Goal: Task Accomplishment & Management: Use online tool/utility

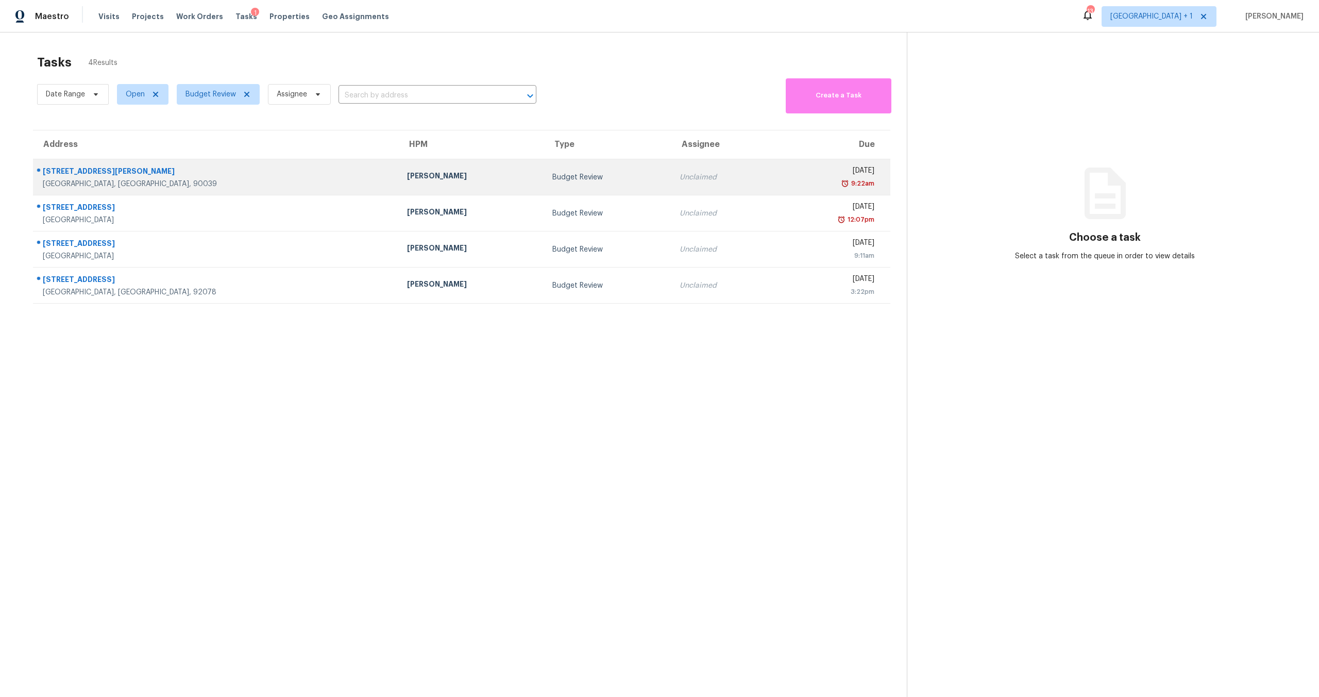
click at [407, 181] on div "[PERSON_NAME]" at bounding box center [471, 177] width 129 height 13
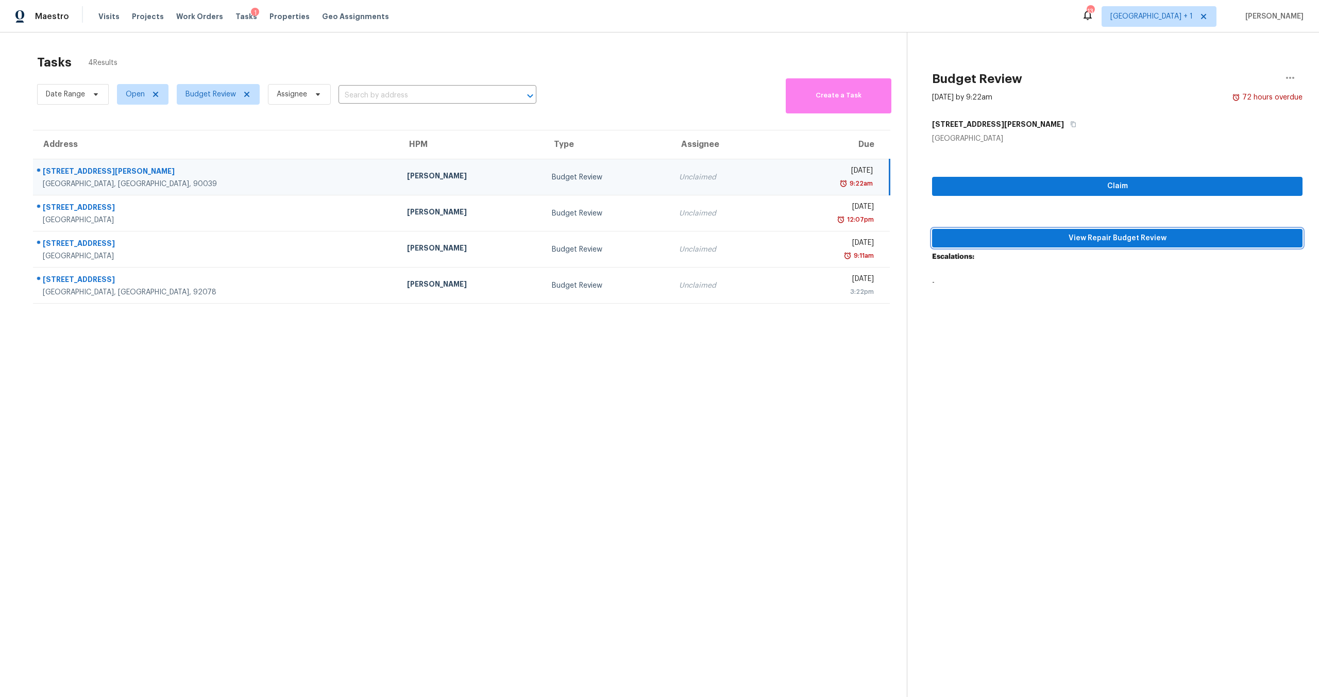
click at [1093, 234] on span "View Repair Budget Review" at bounding box center [1118, 238] width 354 height 13
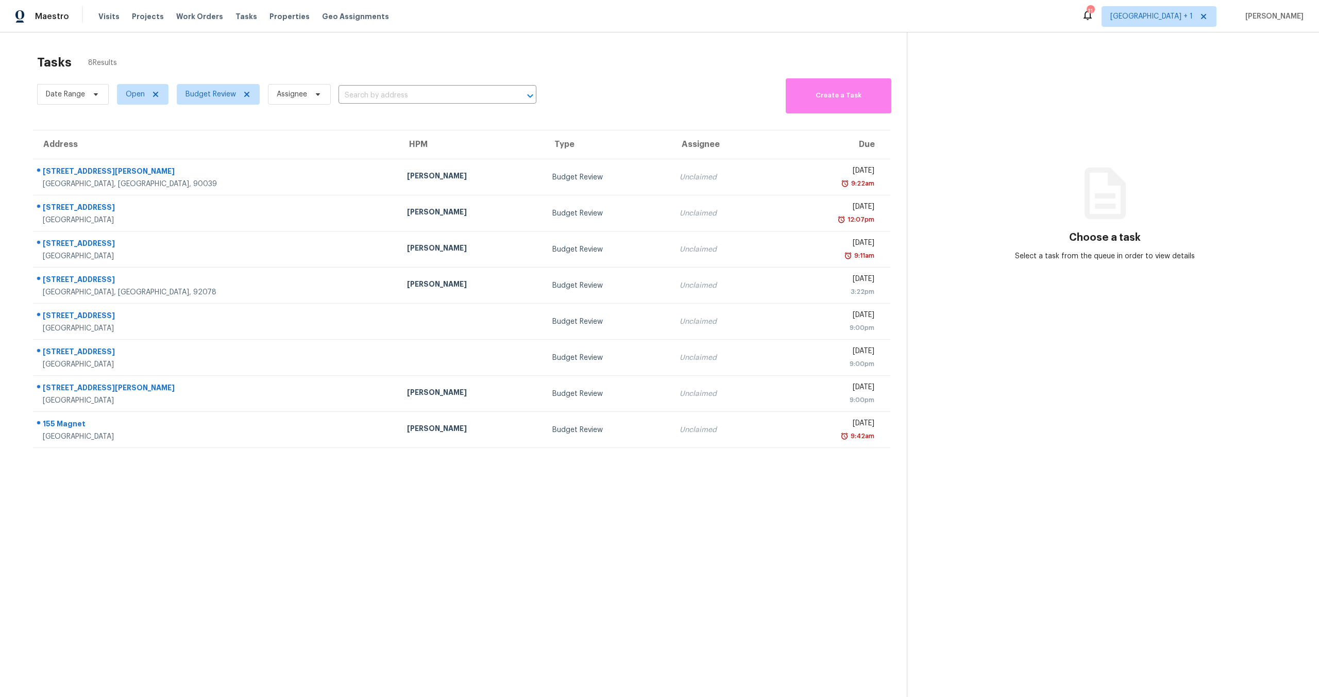
click at [558, 492] on section "Tasks 8 Results Date Range Open Budget Review Assignee ​ Create a Task Address …" at bounding box center [461, 389] width 891 height 680
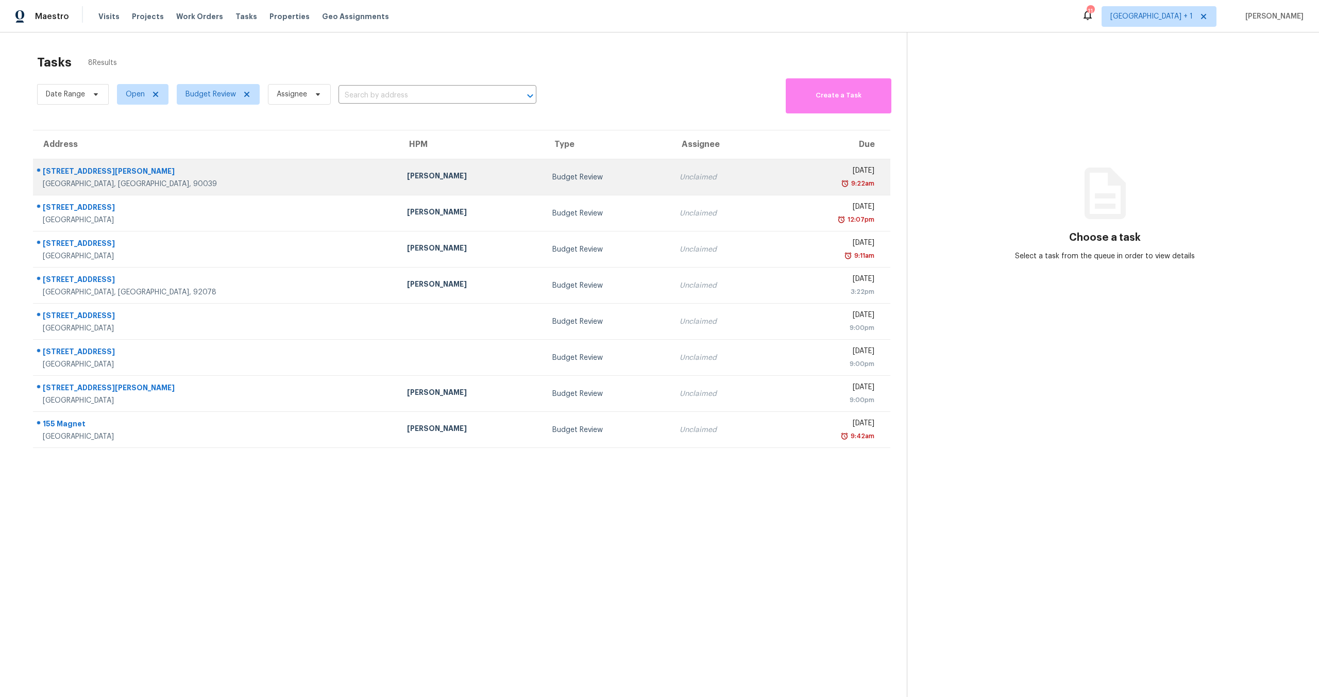
click at [691, 178] on td "Unclaimed" at bounding box center [723, 177] width 102 height 36
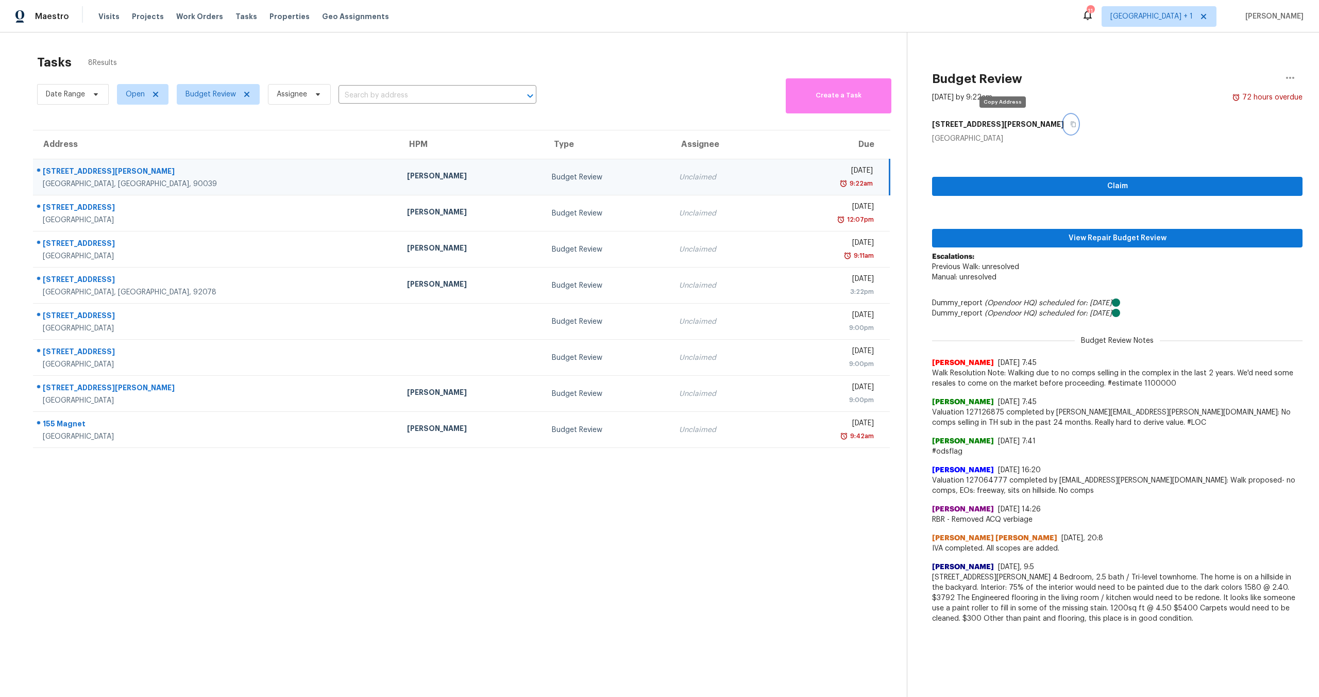
click at [1070, 126] on icon "button" at bounding box center [1073, 124] width 6 height 6
click at [1084, 233] on span "View Repair Budget Review" at bounding box center [1118, 238] width 354 height 13
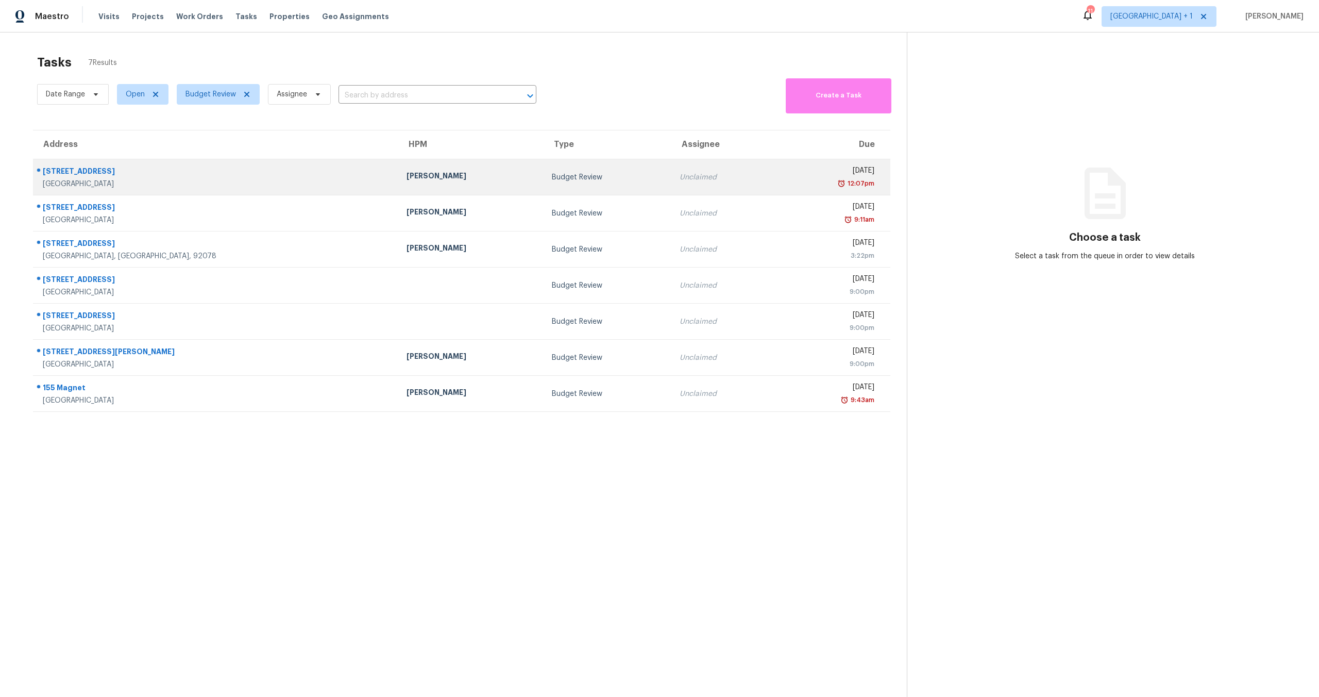
click at [672, 187] on td "Unclaimed" at bounding box center [723, 177] width 102 height 36
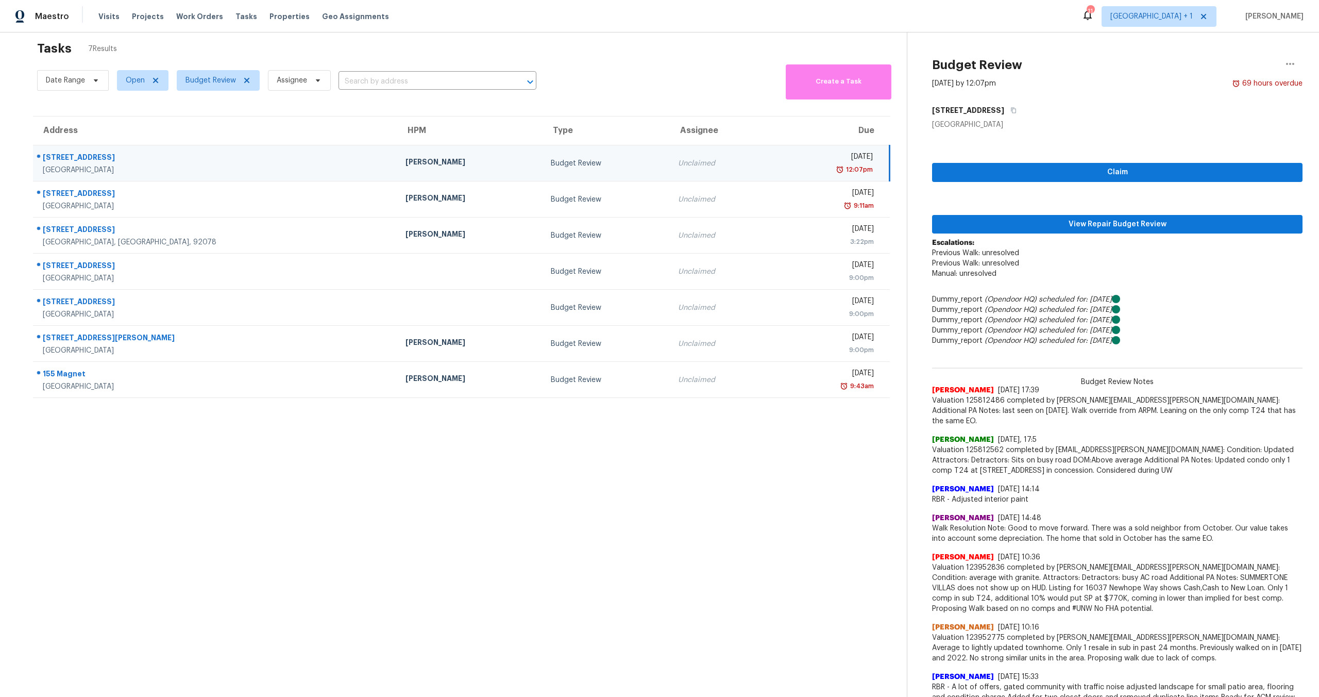
scroll to position [15, 0]
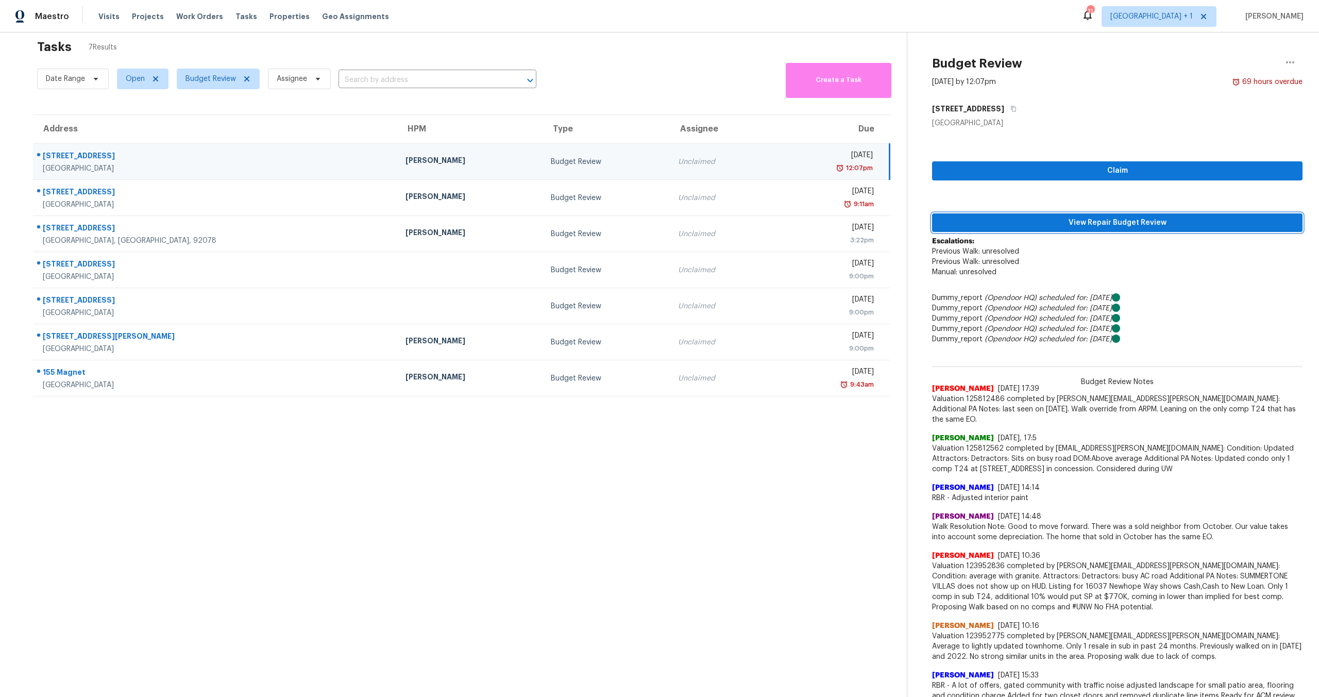
click at [1078, 225] on span "View Repair Budget Review" at bounding box center [1118, 222] width 354 height 13
